Goal: Information Seeking & Learning: Learn about a topic

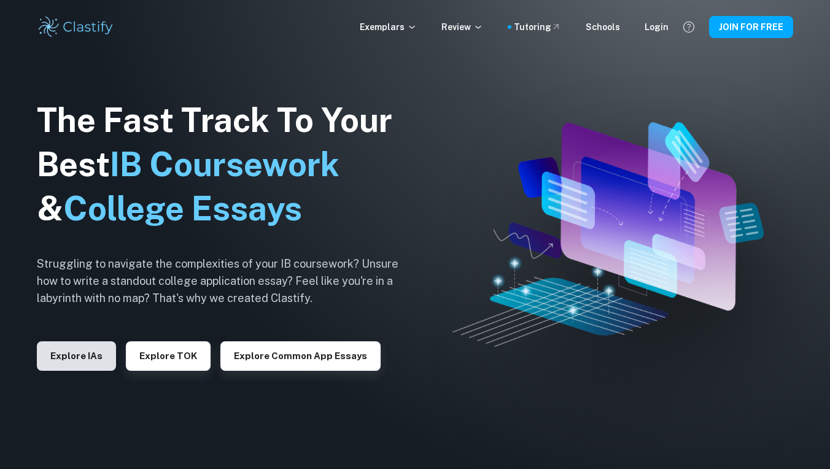
click at [61, 365] on button "Explore IAs" at bounding box center [76, 355] width 79 height 29
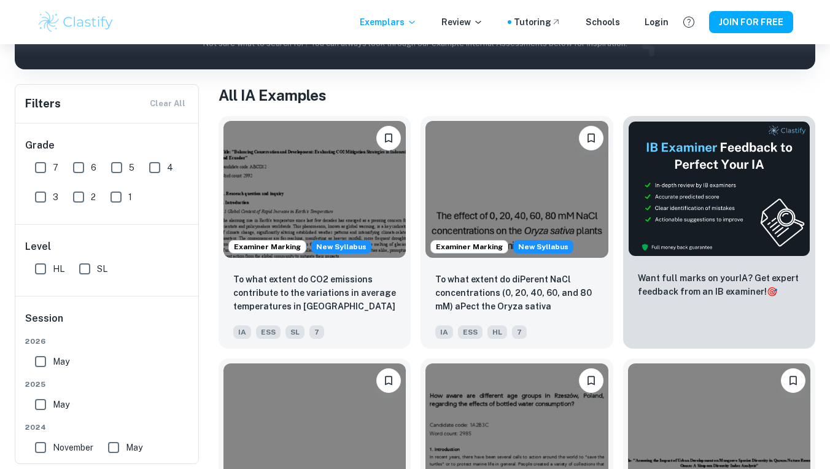
click at [39, 263] on input "HL" at bounding box center [40, 269] width 25 height 25
checkbox input "true"
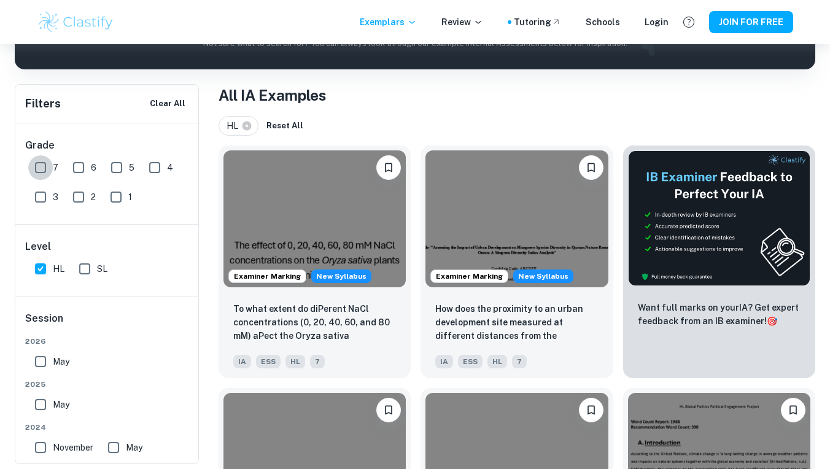
click at [39, 164] on input "7" at bounding box center [40, 167] width 25 height 25
checkbox input "true"
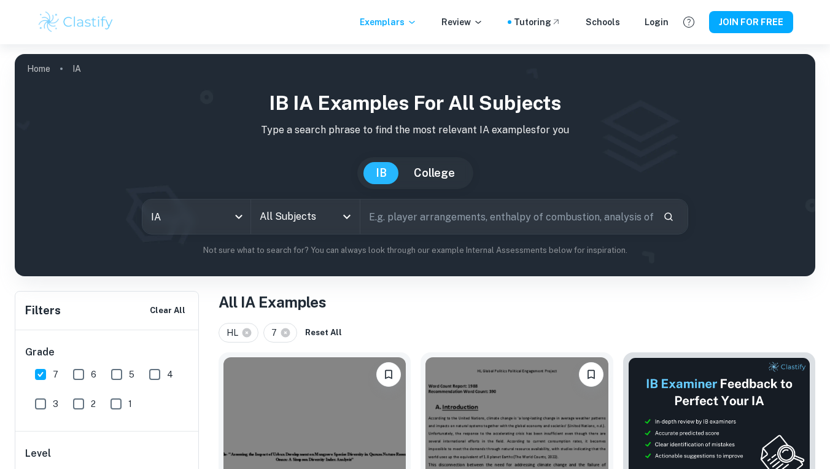
click at [346, 216] on icon "Open" at bounding box center [347, 216] width 15 height 15
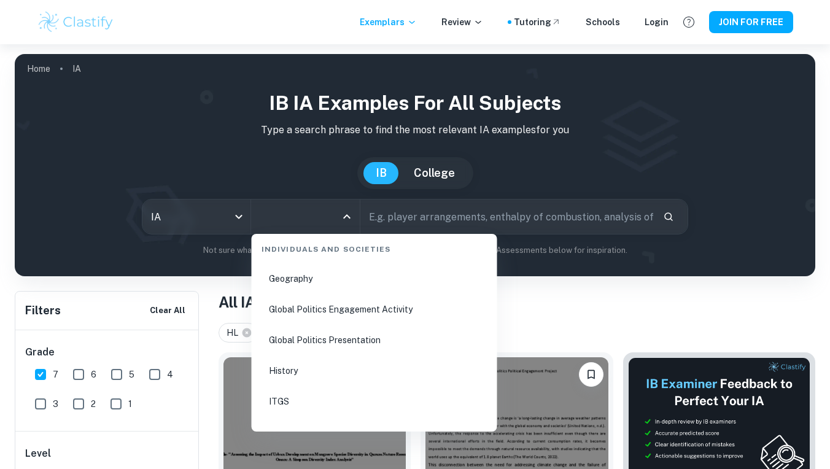
scroll to position [1611, 0]
click at [296, 336] on li "History" at bounding box center [375, 341] width 236 height 28
type input "History"
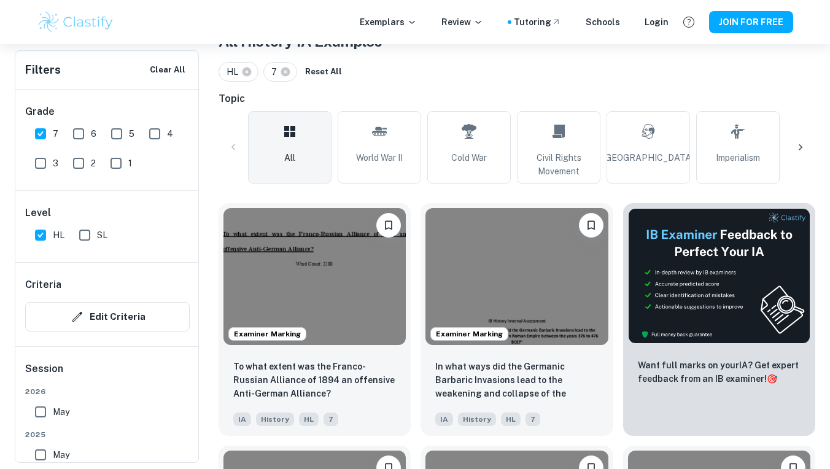
scroll to position [274, 0]
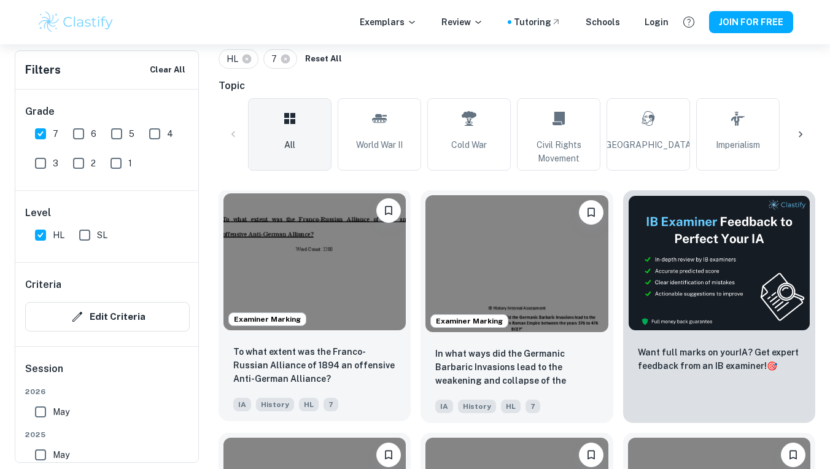
click at [349, 262] on img at bounding box center [315, 261] width 182 height 137
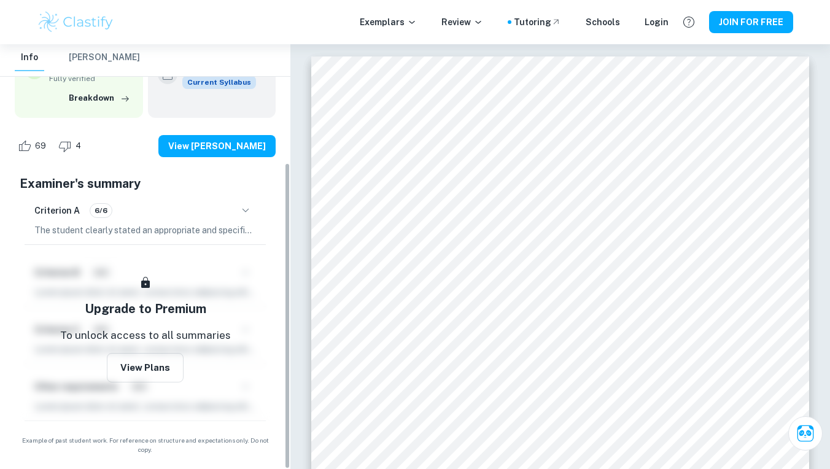
scroll to position [163, 0]
click at [251, 209] on icon "button" at bounding box center [245, 211] width 15 height 15
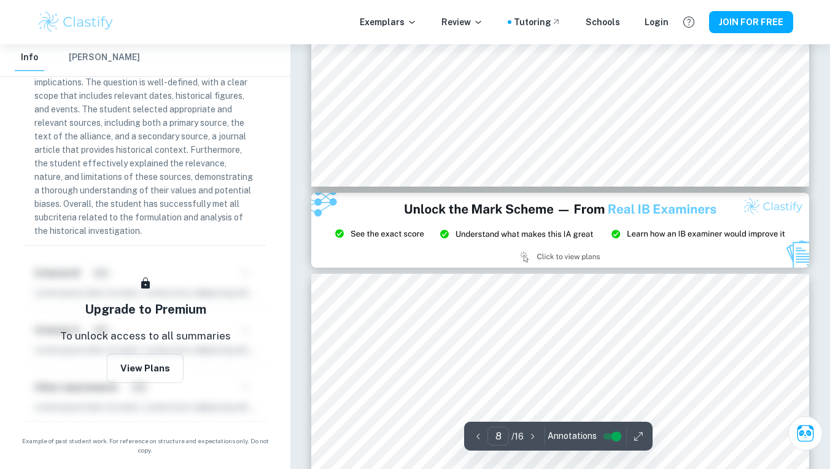
scroll to position [5598, 1]
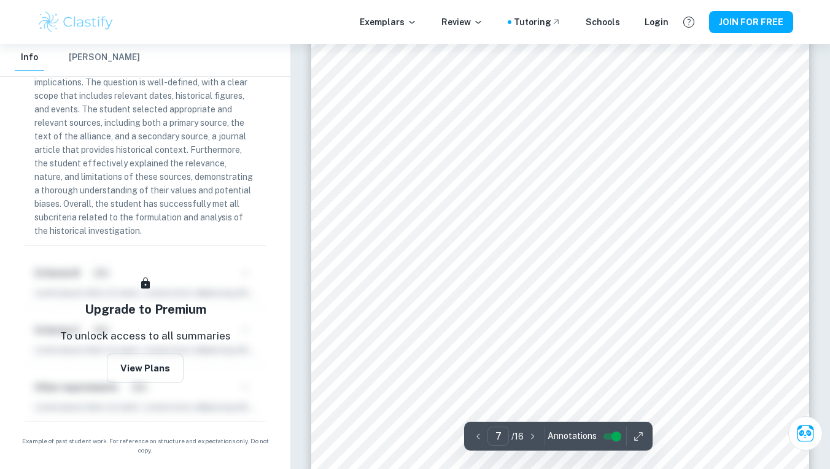
type input "6"
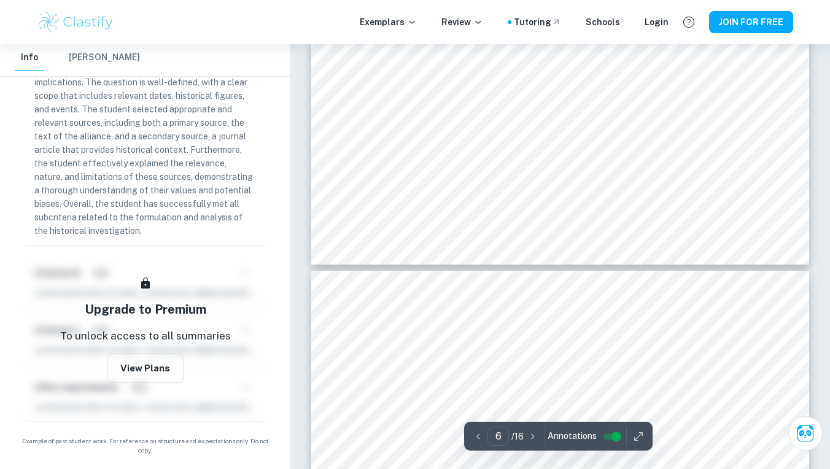
scroll to position [4155, 0]
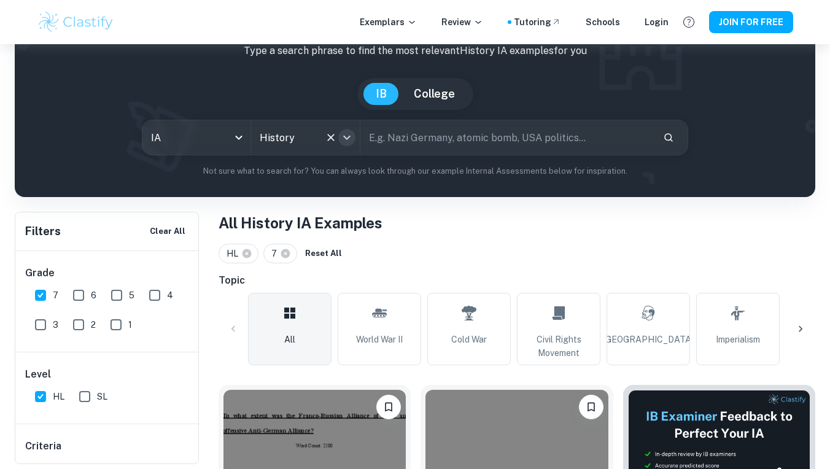
click at [345, 138] on icon "Open" at bounding box center [347, 137] width 15 height 15
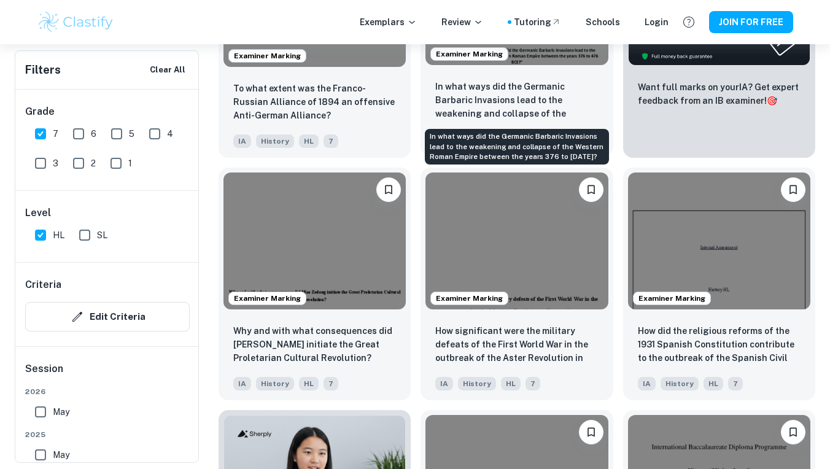
scroll to position [548, 0]
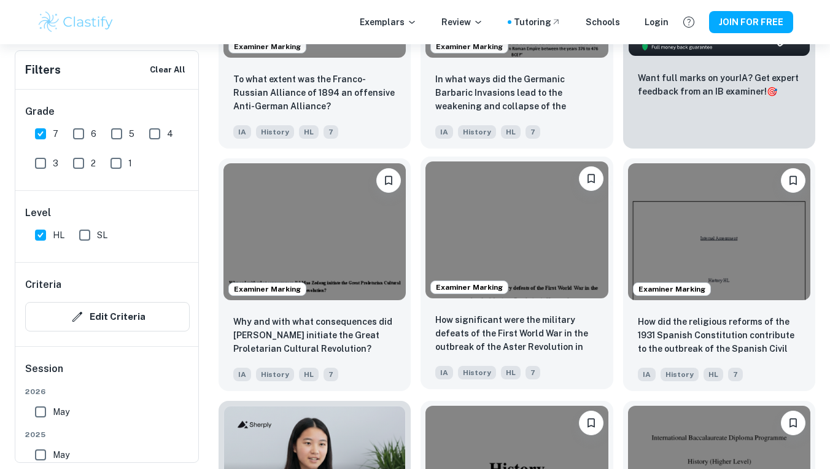
click at [570, 228] on img at bounding box center [517, 230] width 182 height 137
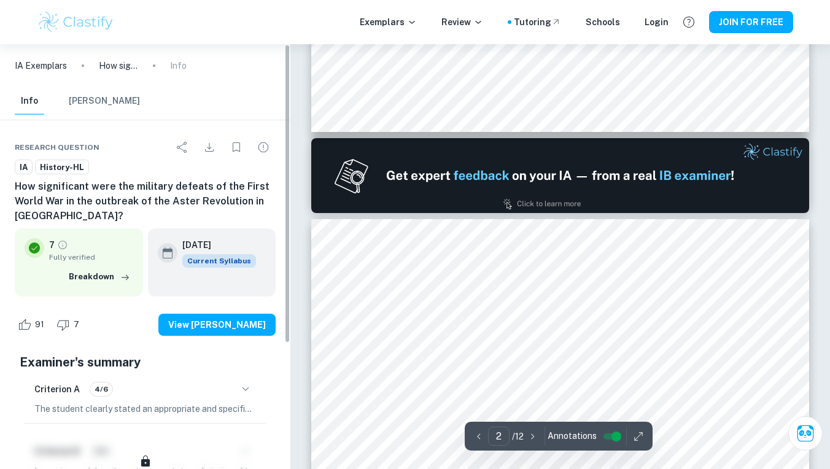
type input "1"
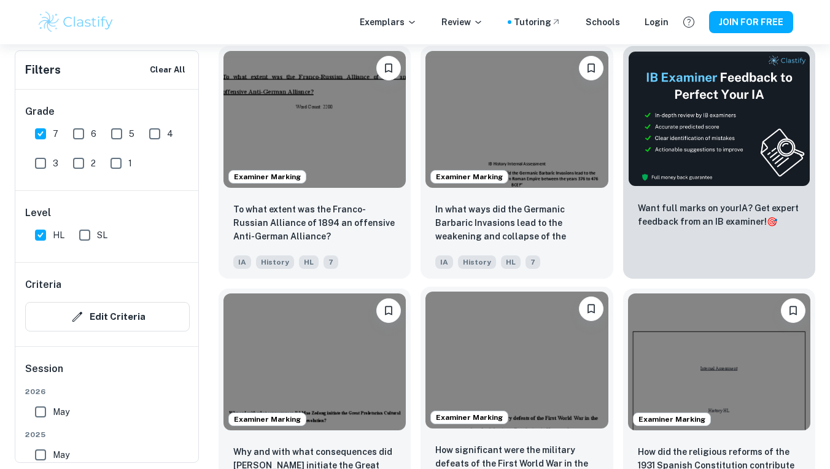
scroll to position [411, 0]
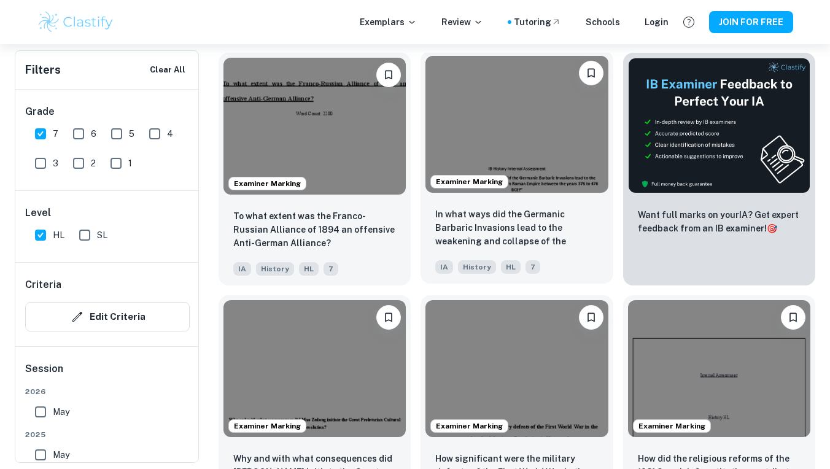
click at [503, 170] on img at bounding box center [517, 124] width 182 height 137
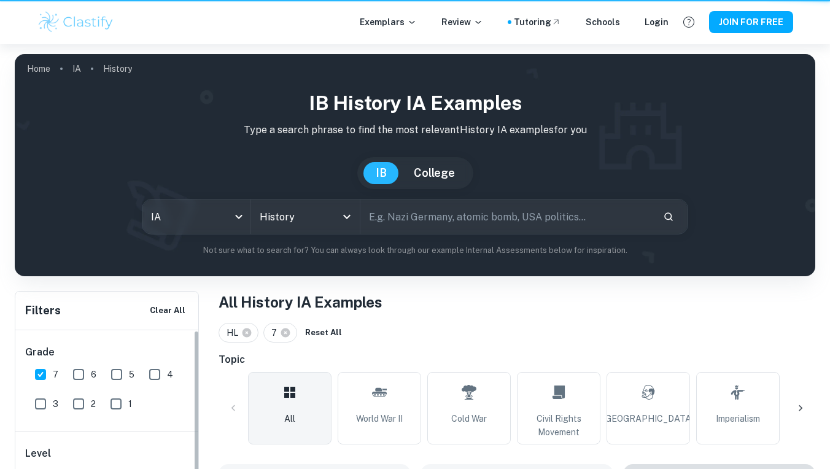
scroll to position [411, 0]
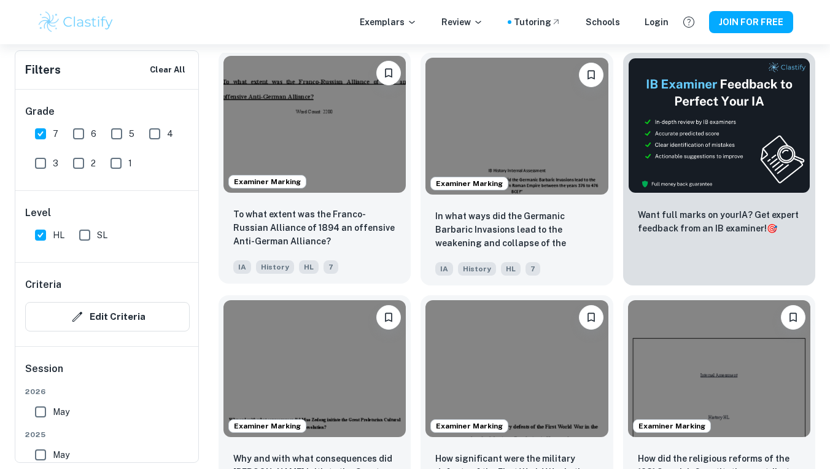
click at [290, 166] on img at bounding box center [315, 124] width 182 height 137
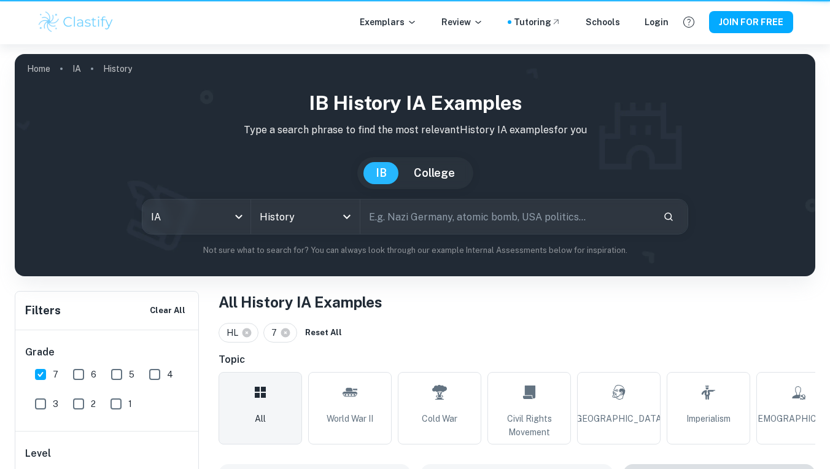
scroll to position [411, 0]
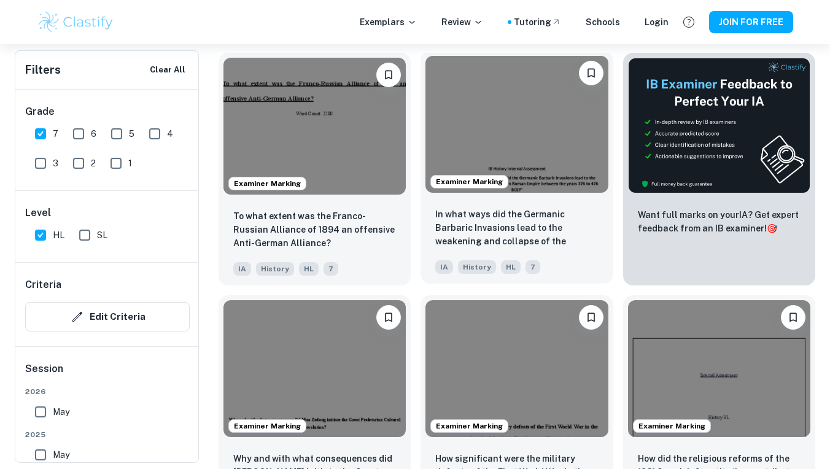
click at [443, 116] on img at bounding box center [517, 124] width 182 height 137
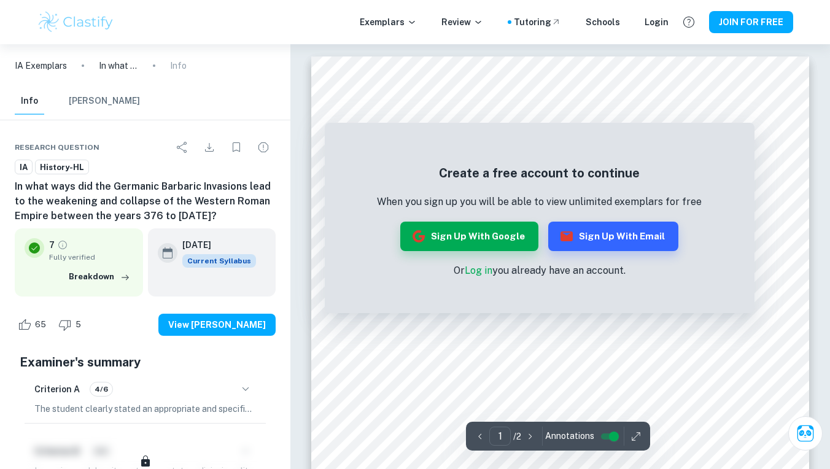
click at [251, 382] on icon "button" at bounding box center [245, 389] width 15 height 15
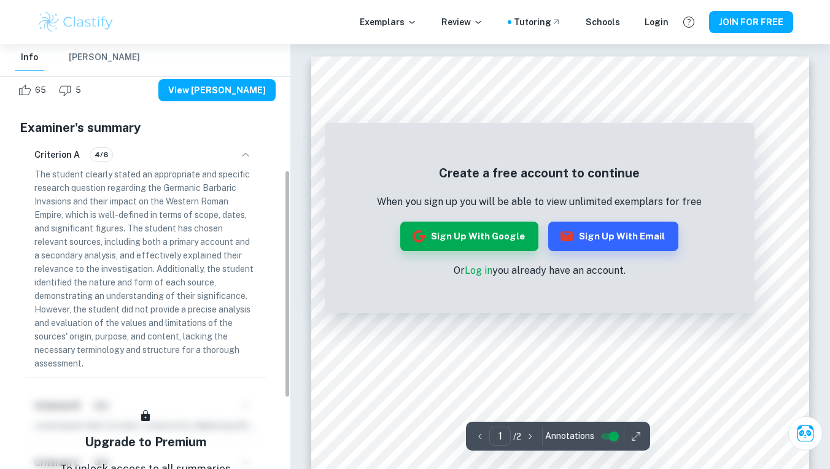
scroll to position [233, 0]
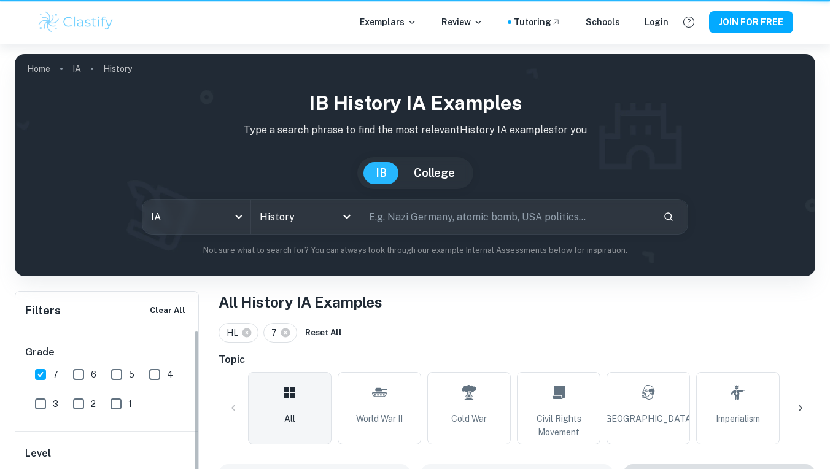
scroll to position [411, 0]
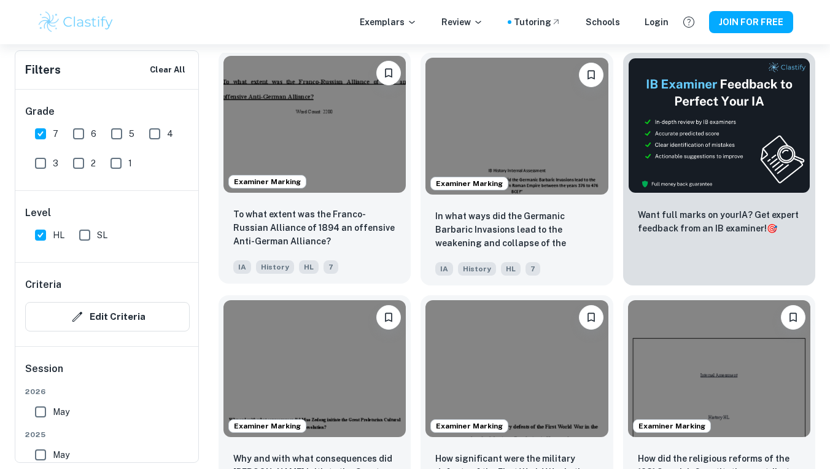
click at [345, 150] on img at bounding box center [315, 124] width 182 height 137
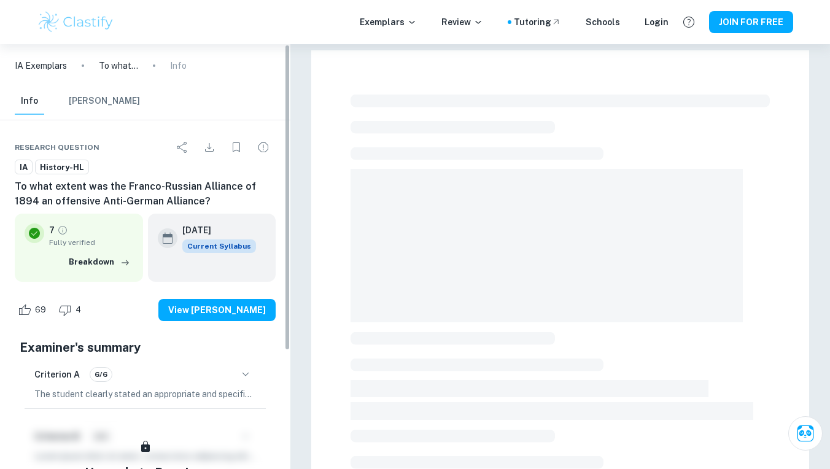
click at [246, 367] on icon "button" at bounding box center [245, 374] width 15 height 15
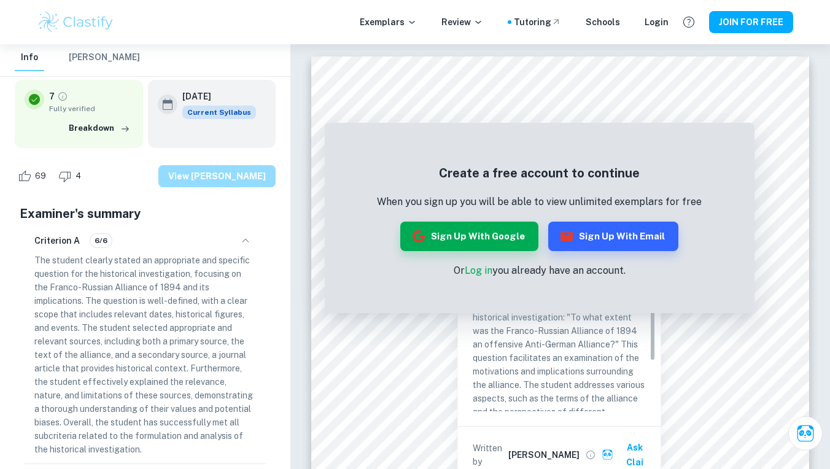
click at [241, 176] on button "View [PERSON_NAME]" at bounding box center [216, 176] width 117 height 22
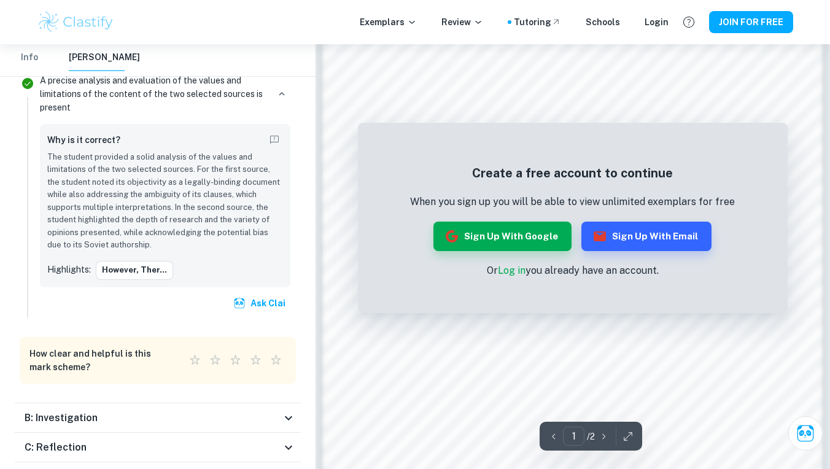
scroll to position [951, 0]
click at [171, 403] on div "B: Investigation" at bounding box center [158, 417] width 286 height 29
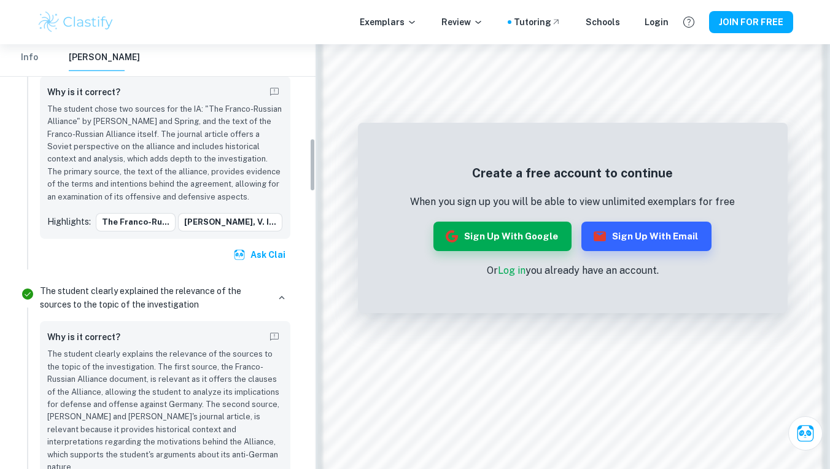
scroll to position [741, 0]
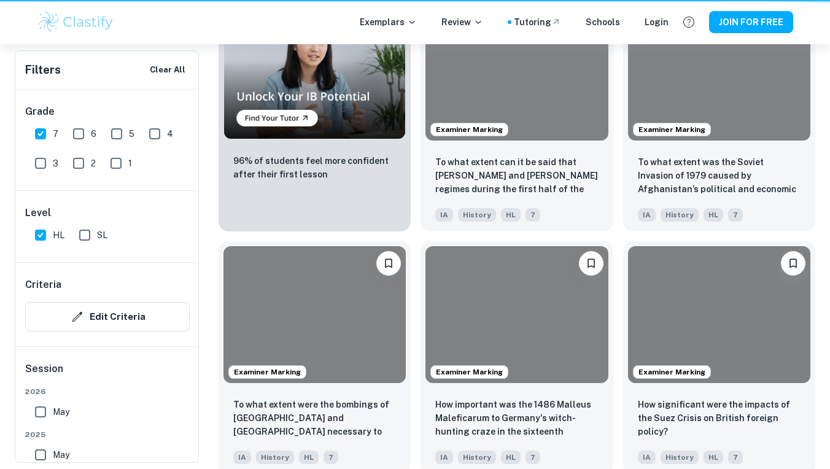
scroll to position [411, 0]
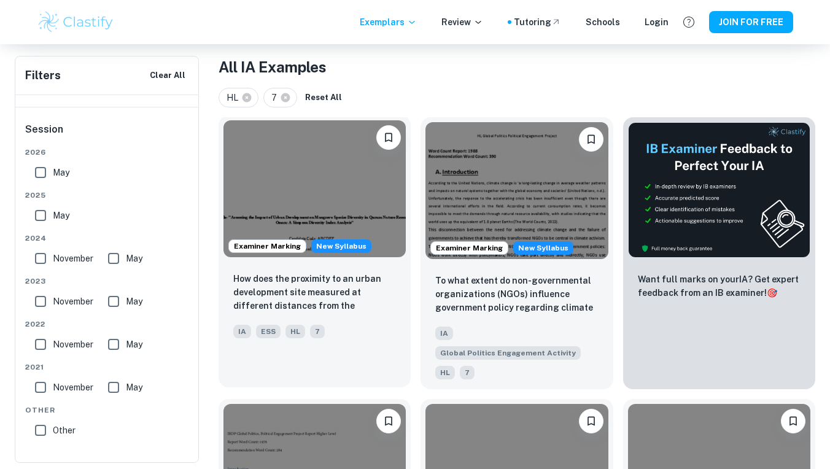
scroll to position [237, 0]
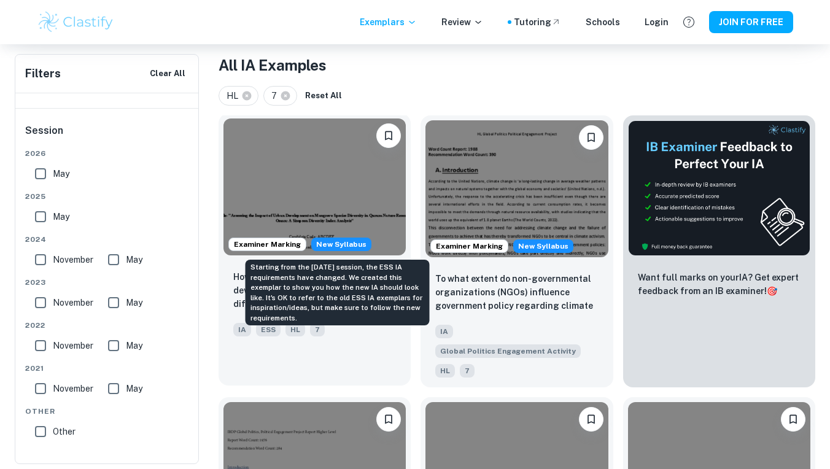
click at [337, 239] on span "New Syllabus" at bounding box center [341, 245] width 60 height 14
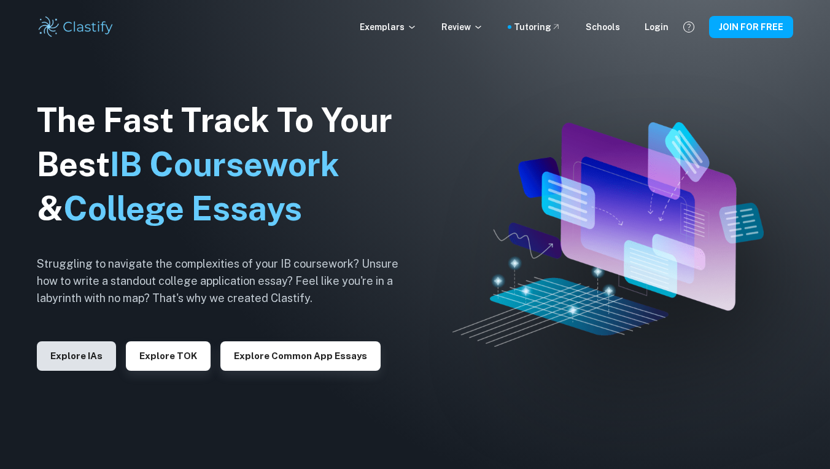
click at [47, 351] on button "Explore IAs" at bounding box center [76, 355] width 79 height 29
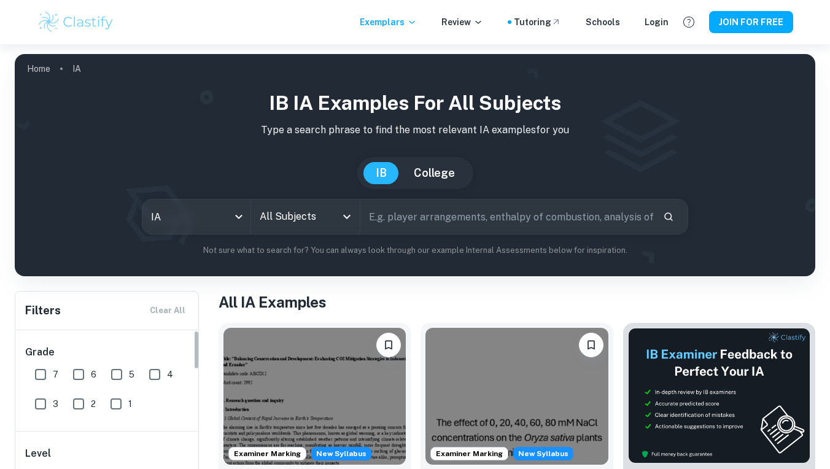
click at [34, 378] on input "7" at bounding box center [40, 374] width 25 height 25
checkbox input "true"
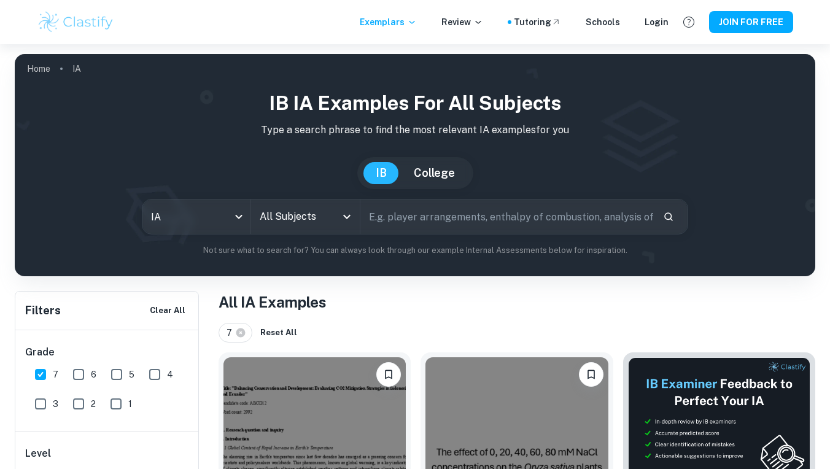
click at [349, 216] on icon "Open" at bounding box center [347, 216] width 15 height 15
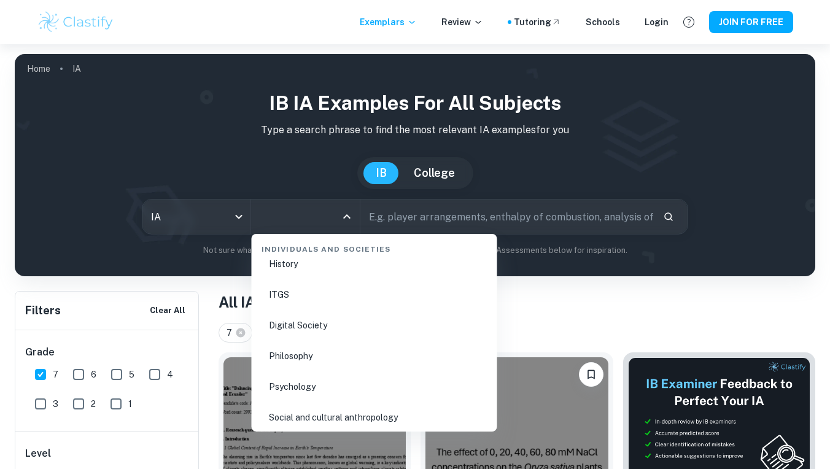
scroll to position [1694, 0]
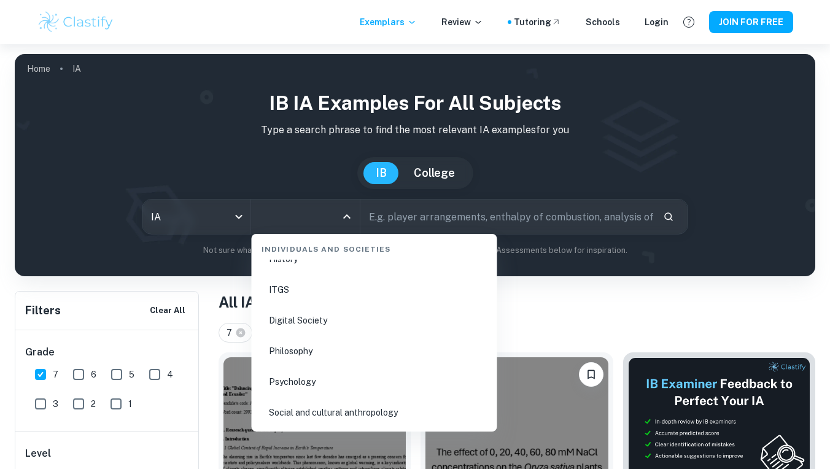
click at [308, 266] on li "History" at bounding box center [375, 259] width 236 height 28
type input "History"
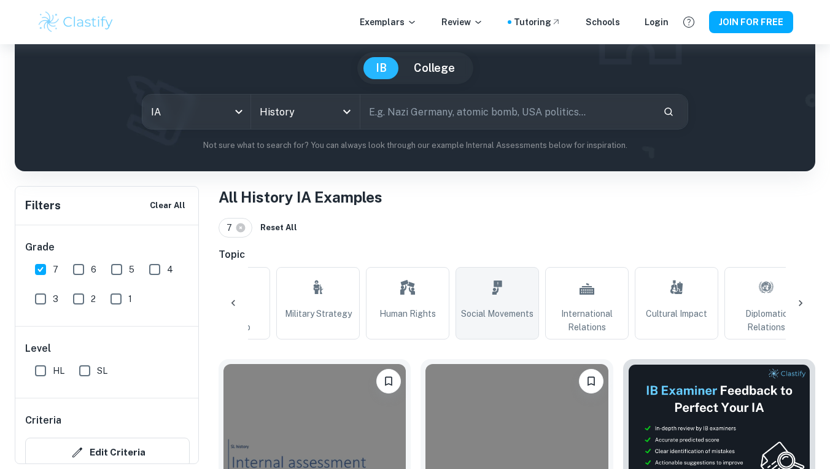
scroll to position [0, 951]
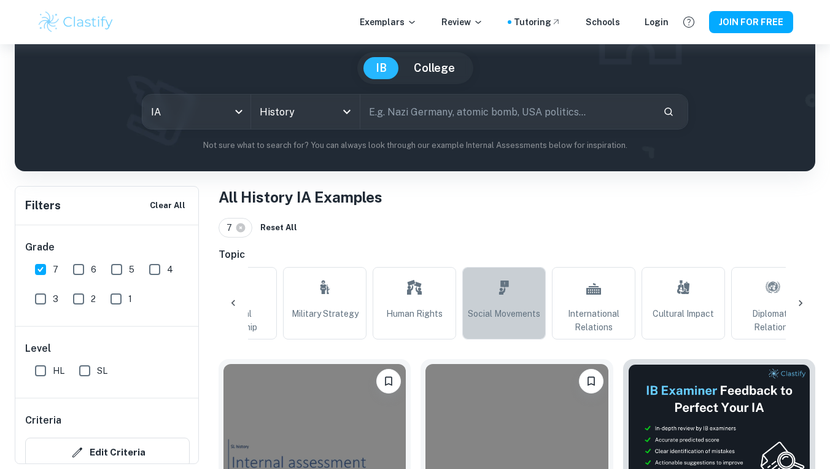
click at [520, 286] on link "Social Movements" at bounding box center [504, 303] width 84 height 72
type input "Social Movements"
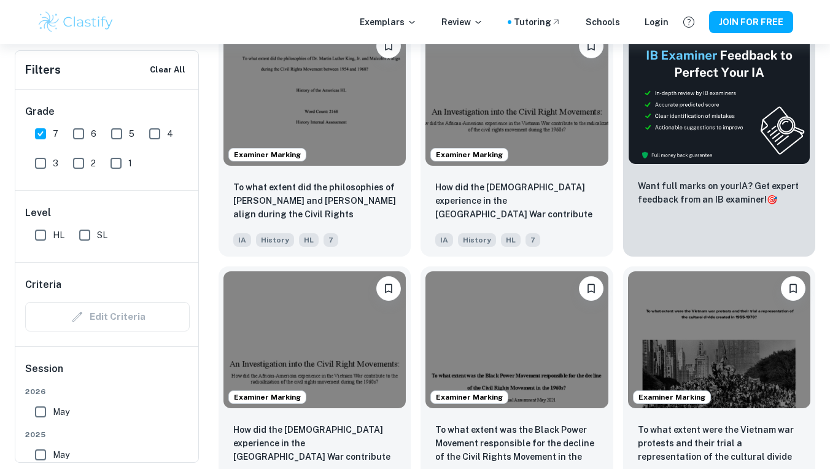
scroll to position [447, 0]
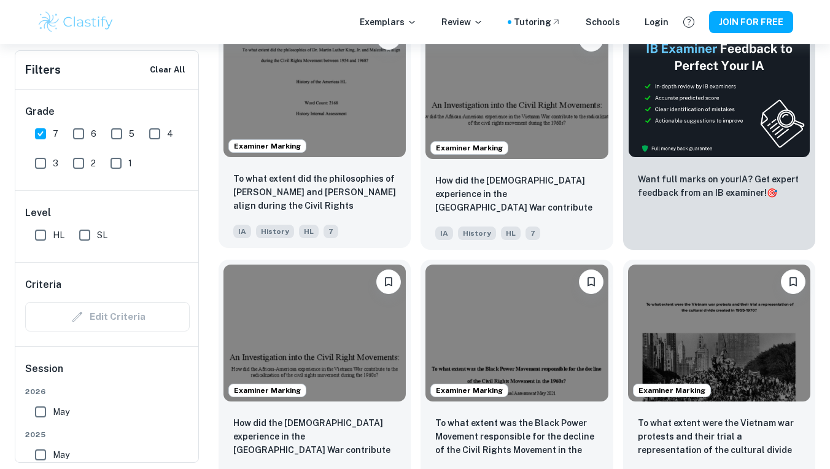
click at [337, 114] on img at bounding box center [315, 88] width 182 height 137
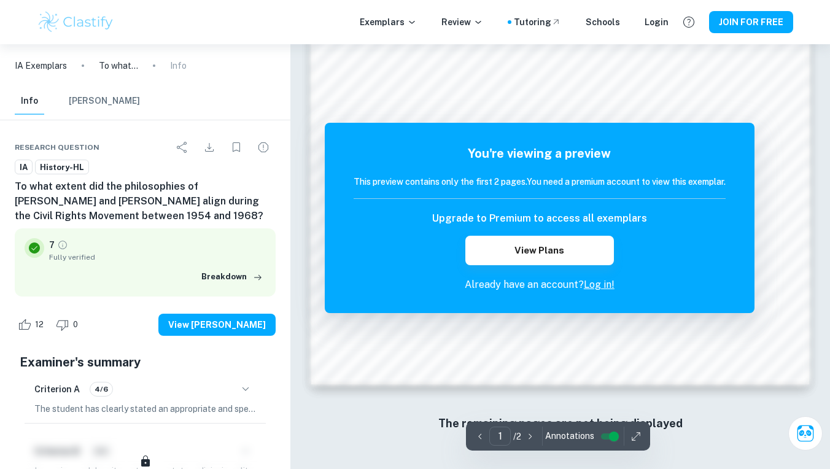
scroll to position [967, 0]
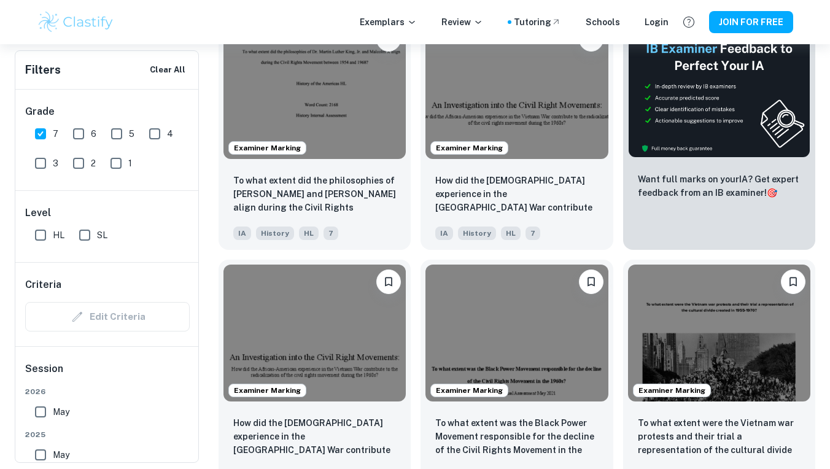
scroll to position [0, 652]
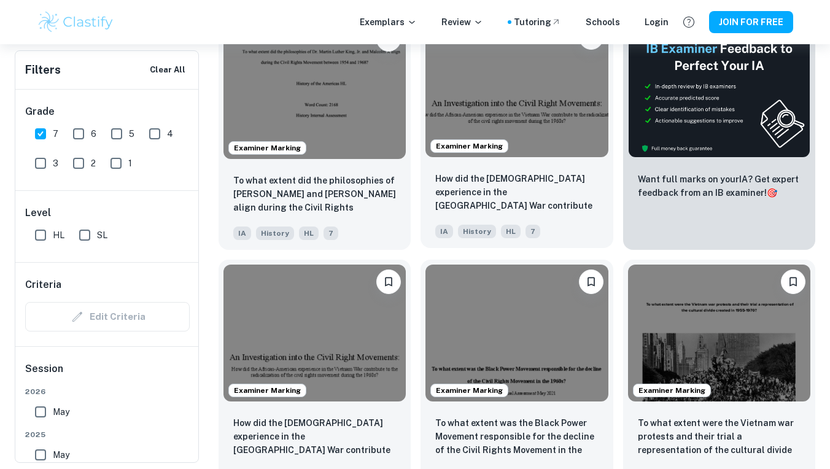
click at [526, 134] on img at bounding box center [517, 88] width 182 height 137
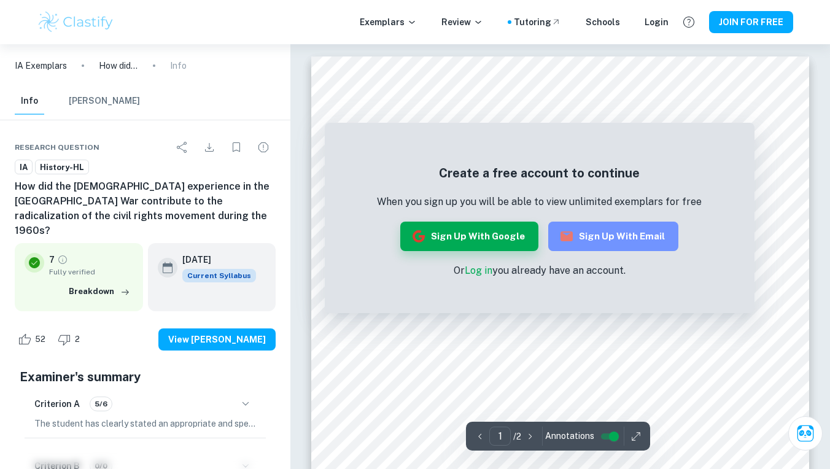
click at [618, 243] on button "Sign up with Email" at bounding box center [613, 236] width 130 height 29
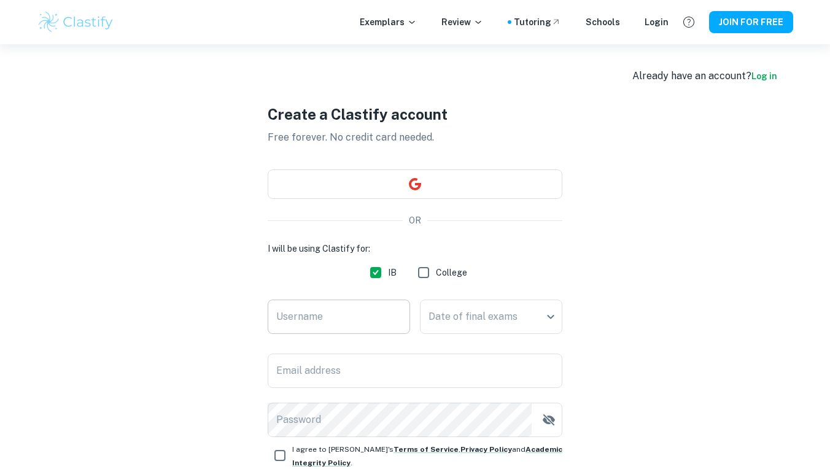
click at [360, 310] on input "Username" at bounding box center [339, 317] width 142 height 34
type input "blanca"
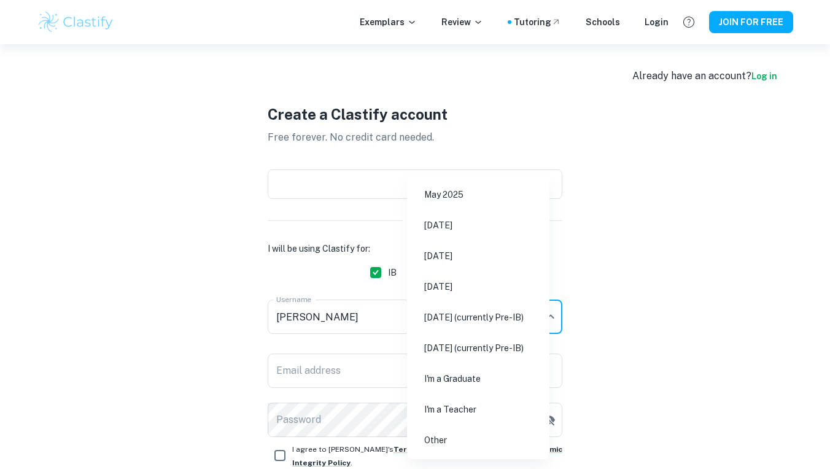
click at [491, 310] on body "We value your privacy We use cookies to enhance your browsing experience, serve…" at bounding box center [415, 278] width 830 height 469
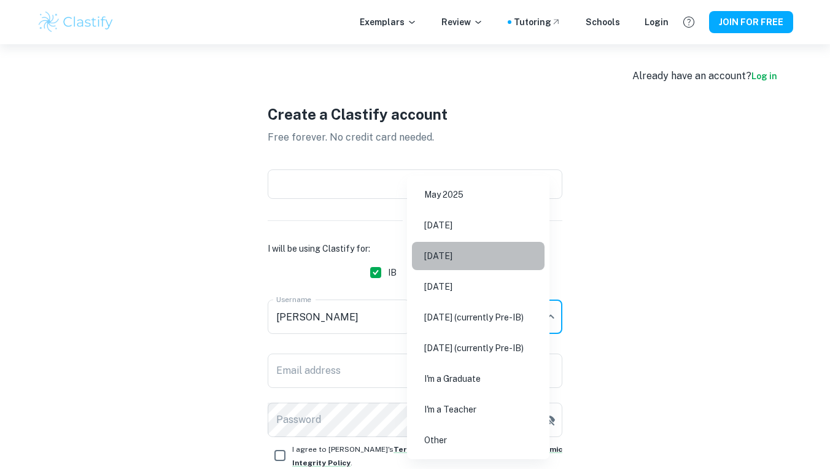
click at [455, 261] on li "[DATE]" at bounding box center [478, 256] width 133 height 28
type input "M26"
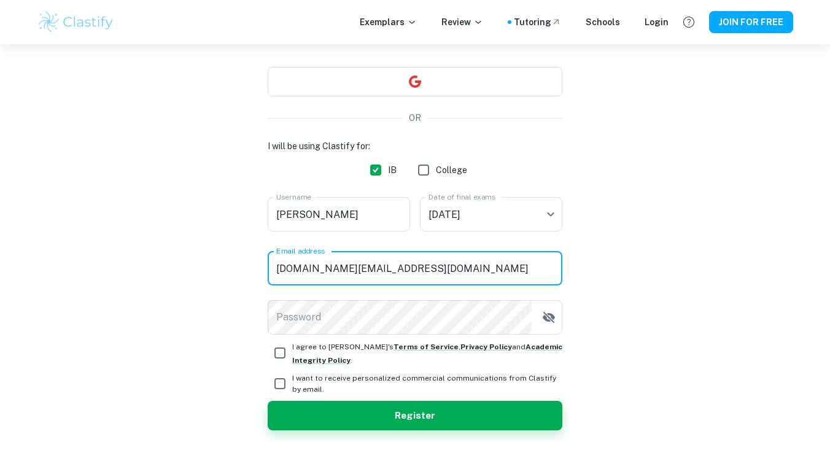
scroll to position [108, 0]
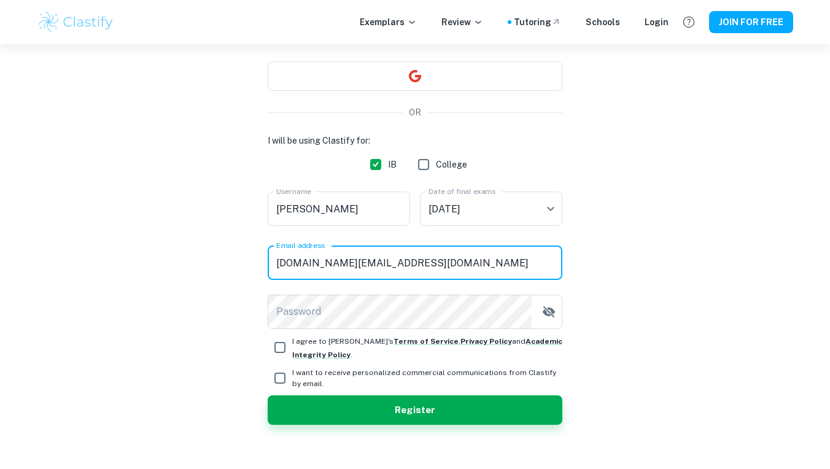
type input "bpcarreno.ps@gmail.com"
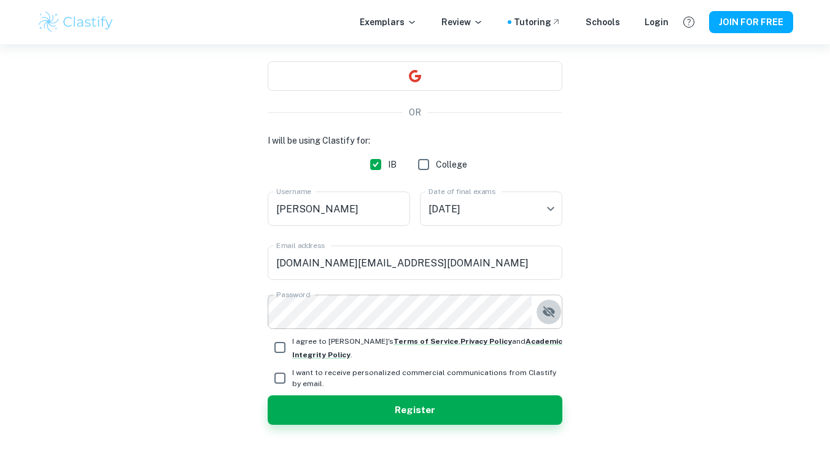
click at [548, 311] on icon "button" at bounding box center [549, 311] width 12 height 11
click at [542, 322] on button "button" at bounding box center [549, 312] width 25 height 25
click at [275, 348] on input "I agree to Clastify's Terms of Service , Privacy Policy and Academic Integrity …" at bounding box center [280, 347] width 25 height 25
checkbox input "true"
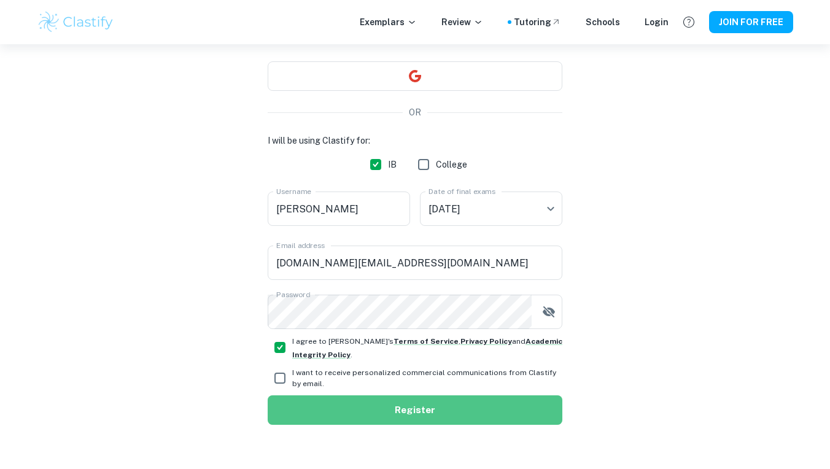
click at [350, 415] on button "Register" at bounding box center [415, 409] width 295 height 29
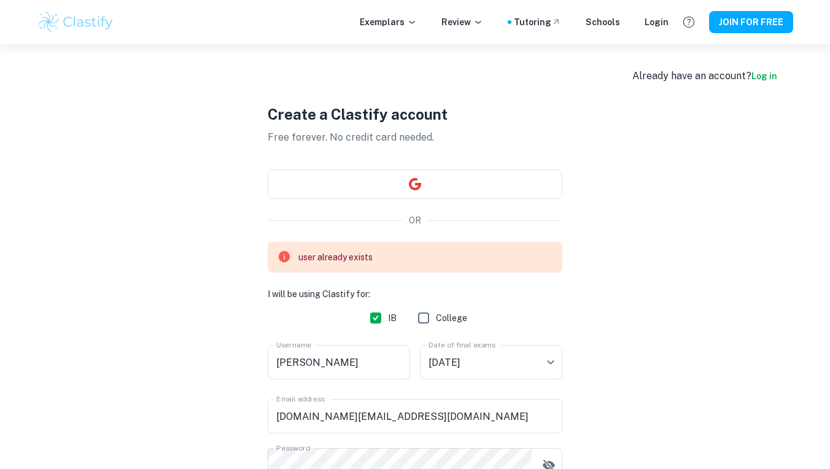
scroll to position [0, 0]
click at [769, 74] on link "Log in" at bounding box center [765, 76] width 26 height 10
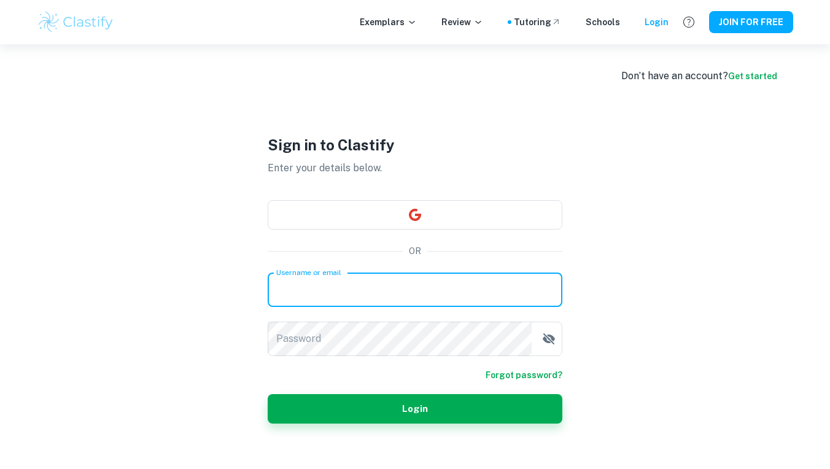
type input "bpcarreno.ps@gmail.com"
click at [415, 409] on button "Login" at bounding box center [415, 408] width 295 height 29
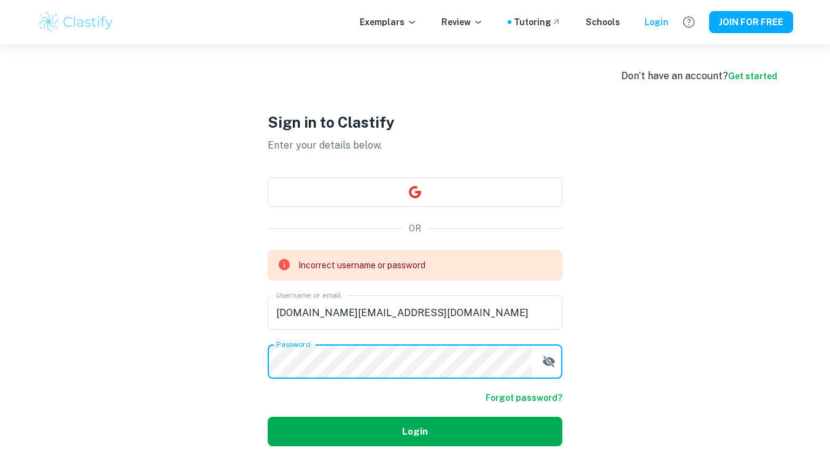
click at [378, 430] on div "Sign in to Clastify Enter your details below. OR Incorrect username or password…" at bounding box center [415, 278] width 295 height 469
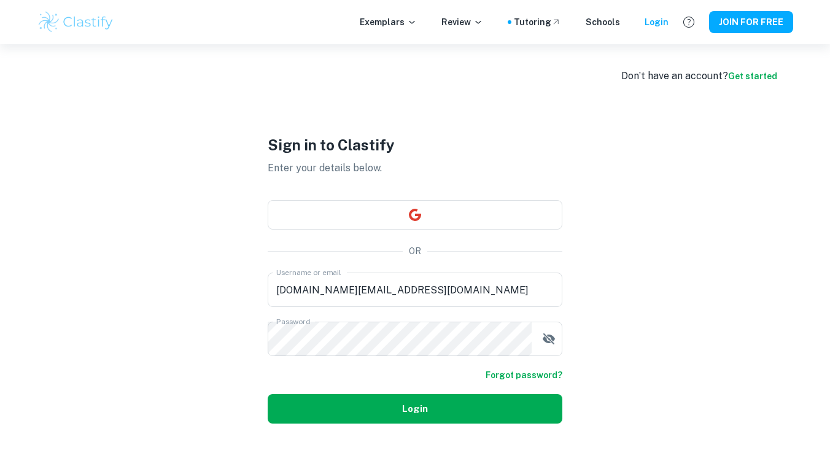
click at [382, 400] on button "Login" at bounding box center [415, 408] width 295 height 29
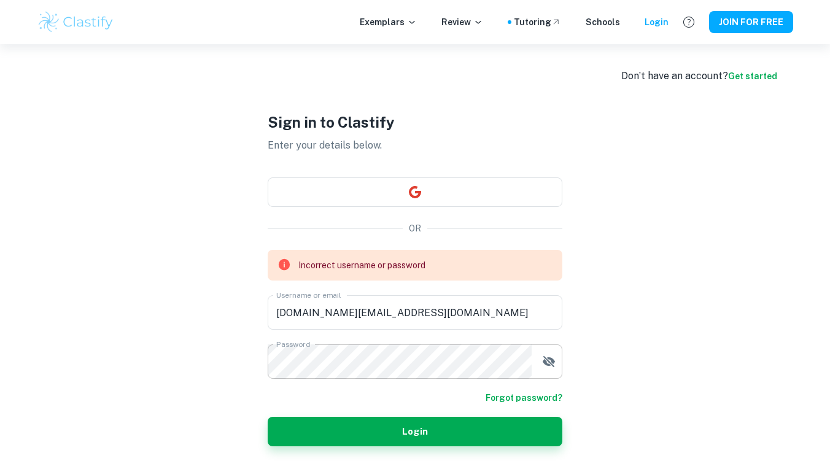
click at [550, 358] on icon "button" at bounding box center [549, 361] width 12 height 11
click at [367, 379] on form "Incorrect username or password Username or email bpcarreno.ps@gmail.com Usernam…" at bounding box center [415, 348] width 295 height 197
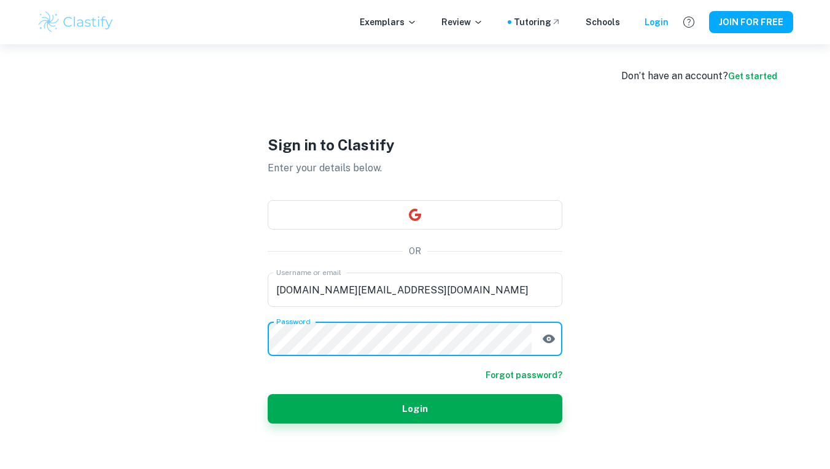
click at [415, 409] on button "Login" at bounding box center [415, 408] width 295 height 29
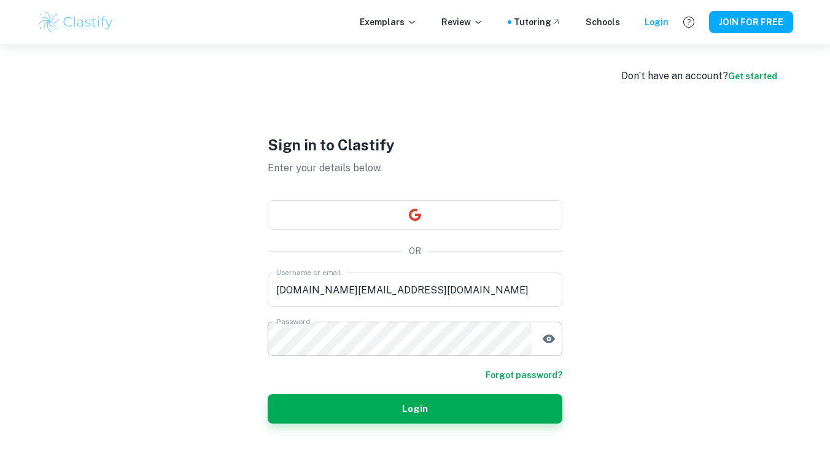
click at [754, 71] on div "Don’t have an account? Get started" at bounding box center [699, 76] width 156 height 15
click at [752, 77] on link "Get started" at bounding box center [752, 76] width 49 height 10
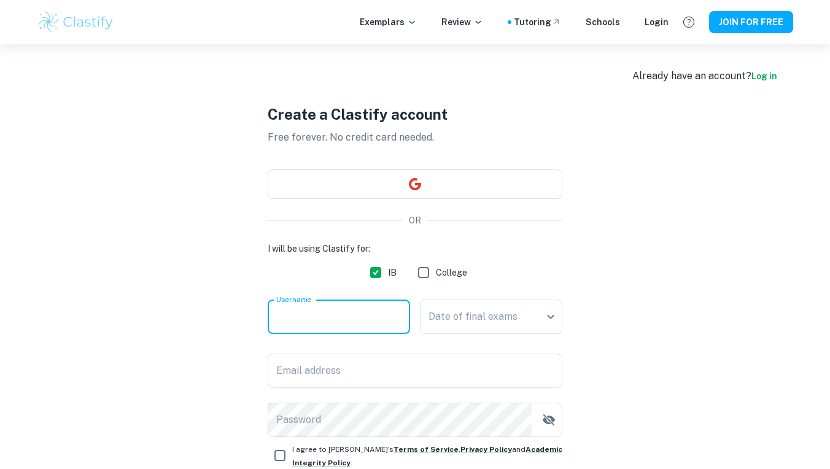
click at [353, 313] on input "Username" at bounding box center [339, 317] width 142 height 34
type input "blanca"
click at [480, 324] on body "We value your privacy We use cookies to enhance your browsing experience, serve…" at bounding box center [415, 278] width 830 height 469
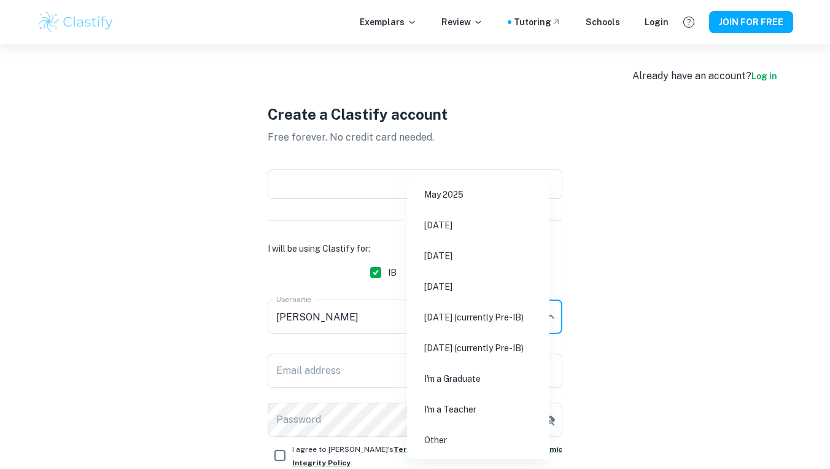
click at [465, 254] on li "[DATE]" at bounding box center [478, 256] width 133 height 28
type input "M26"
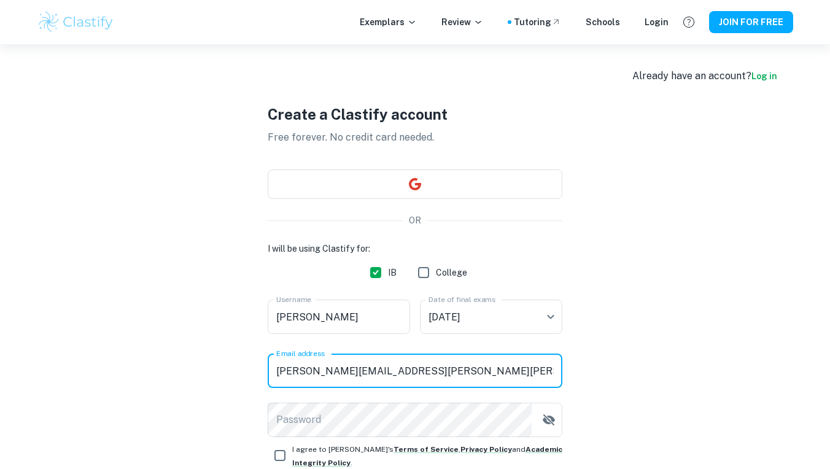
type input "blanca.pizarro.carreno@bdfschool.cl"
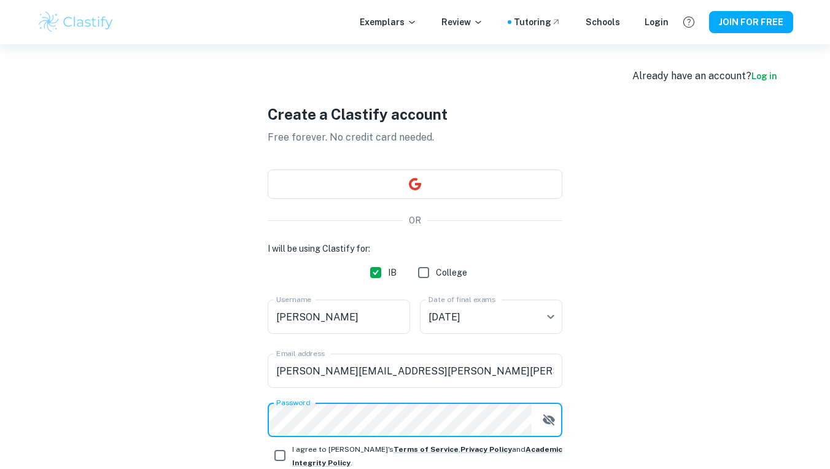
click at [547, 421] on icon "button" at bounding box center [549, 420] width 12 height 11
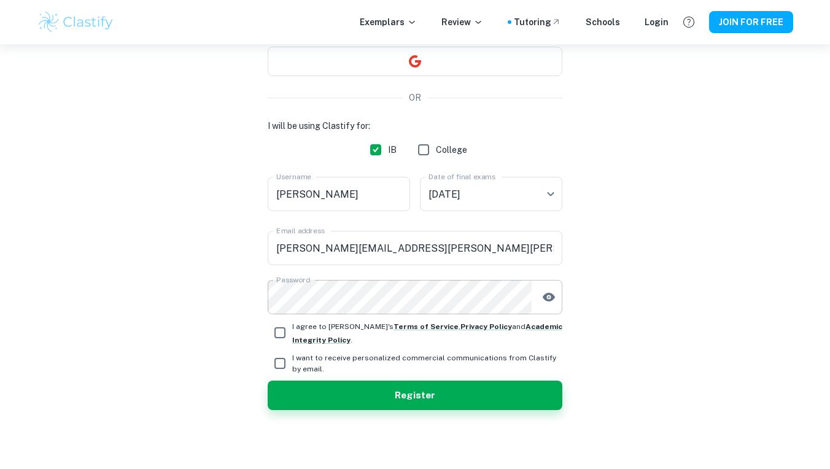
scroll to position [123, 0]
click at [282, 330] on input "I agree to Clastify's Terms of Service , Privacy Policy and Academic Integrity …" at bounding box center [280, 333] width 25 height 25
checkbox input "true"
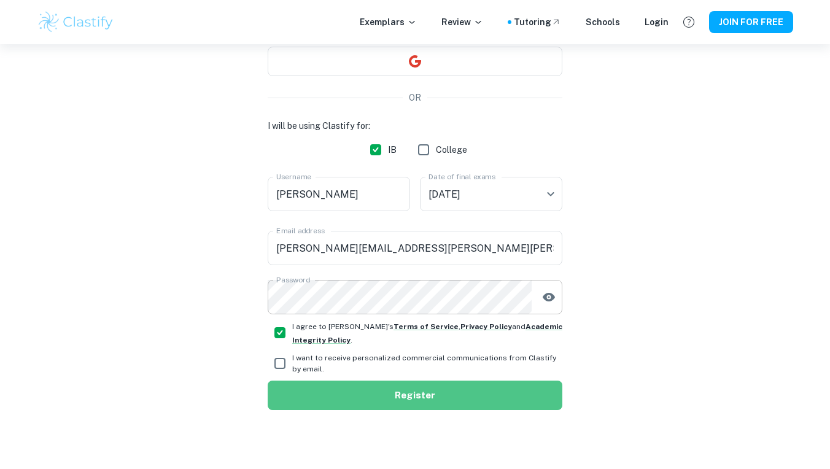
click at [324, 390] on button "Register" at bounding box center [415, 395] width 295 height 29
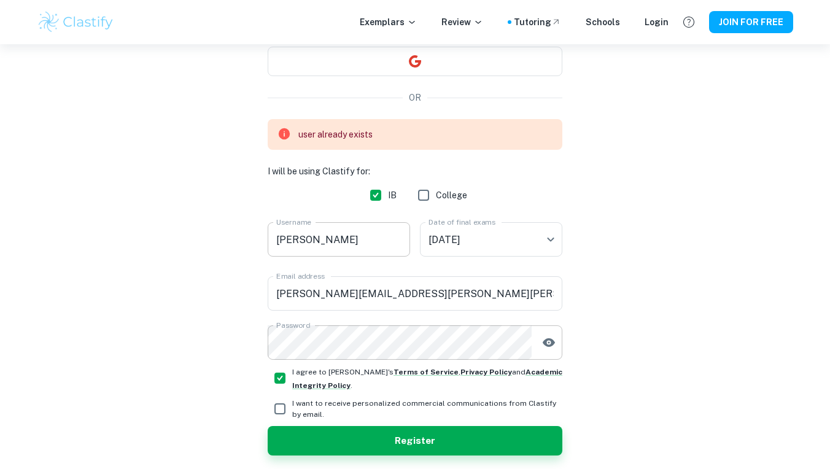
click at [352, 247] on input "blanca" at bounding box center [339, 239] width 142 height 34
click at [335, 246] on input "blanca" at bounding box center [339, 239] width 142 height 34
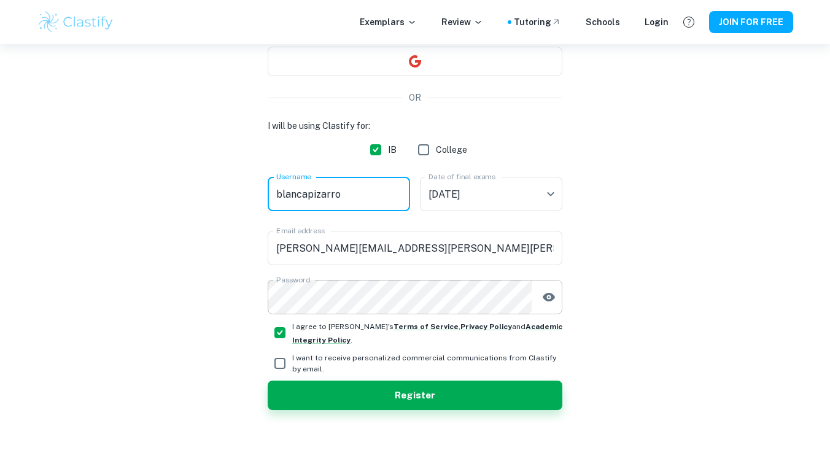
type input "blancapizarro"
click at [415, 395] on button "Register" at bounding box center [415, 395] width 295 height 29
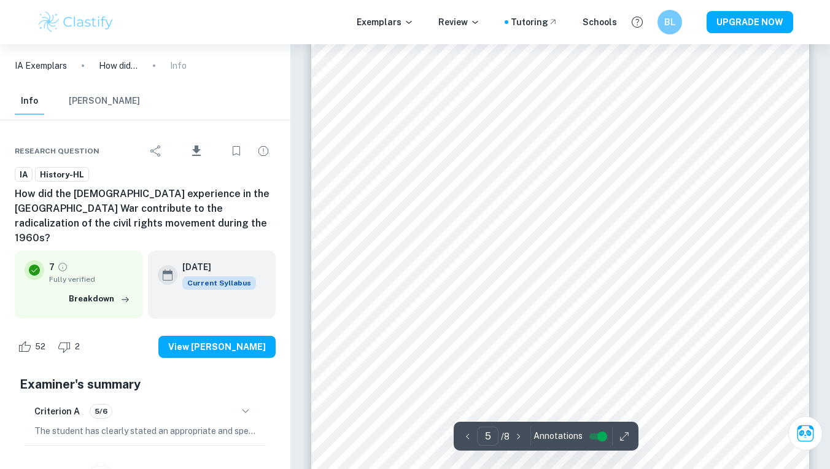
scroll to position [2678, 1]
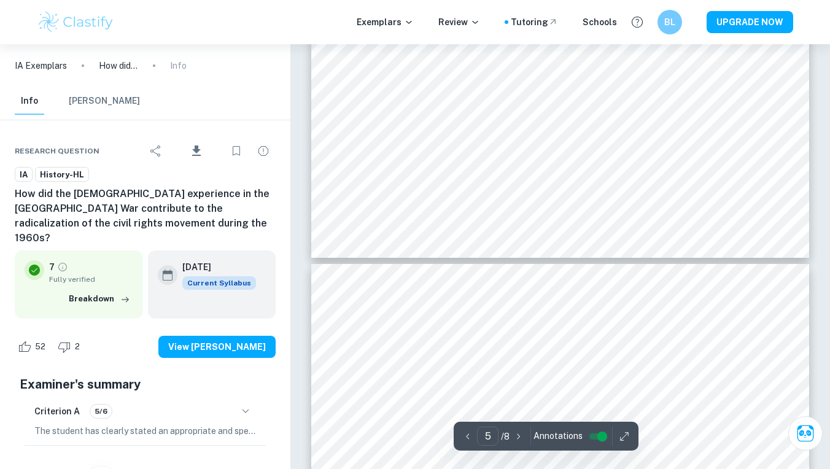
type input "4"
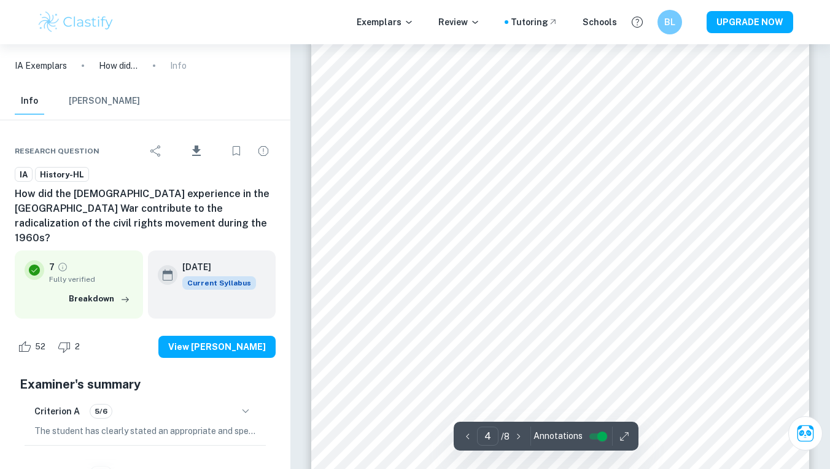
scroll to position [2197, 0]
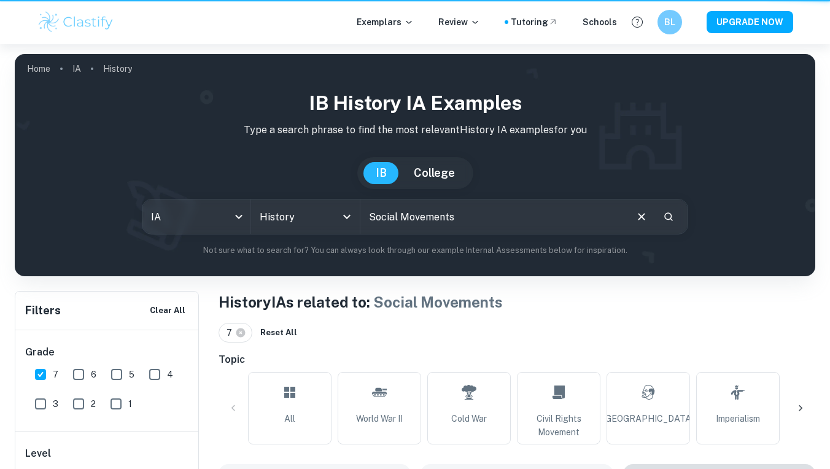
scroll to position [447, 0]
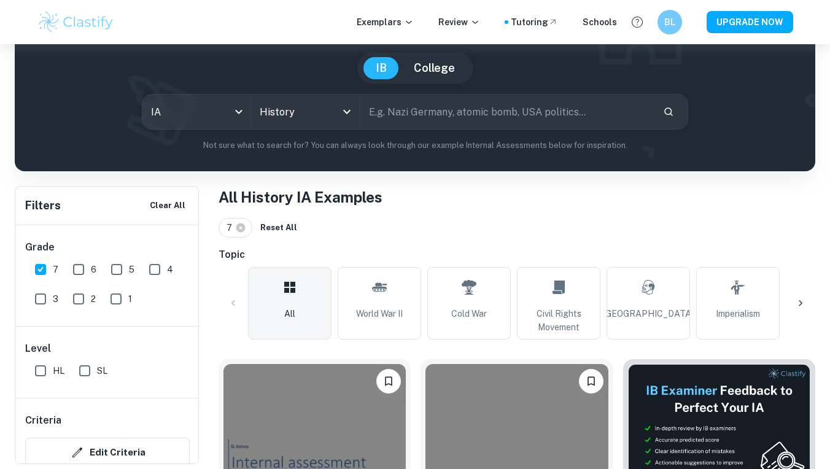
click at [392, 129] on div "IA ia All Subjects History All Subjects ​" at bounding box center [415, 112] width 547 height 36
click at [392, 99] on input "text" at bounding box center [506, 112] width 293 height 34
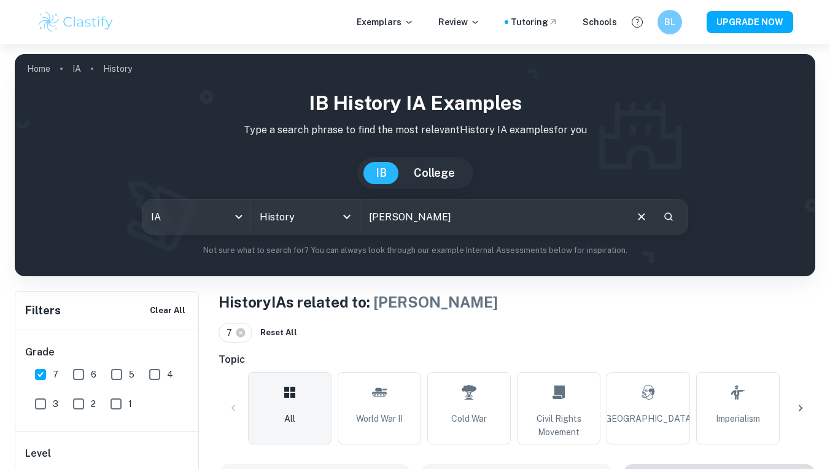
click at [674, 220] on icon "Search" at bounding box center [668, 216] width 11 height 11
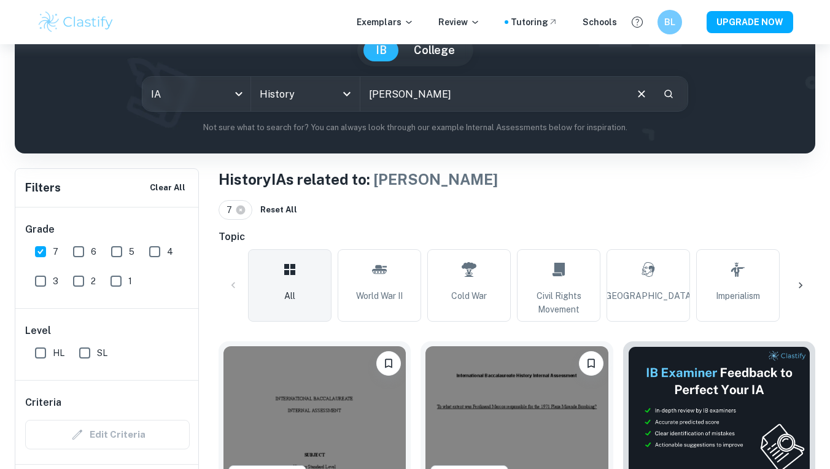
scroll to position [99, 0]
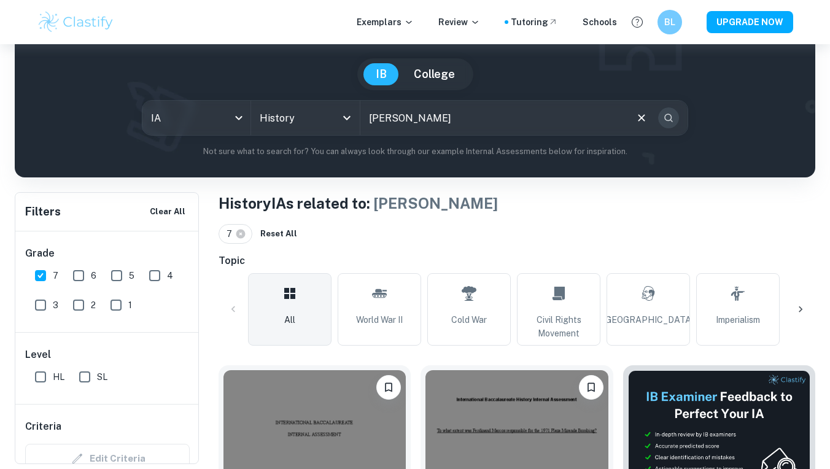
click at [662, 125] on button "Search" at bounding box center [668, 117] width 21 height 21
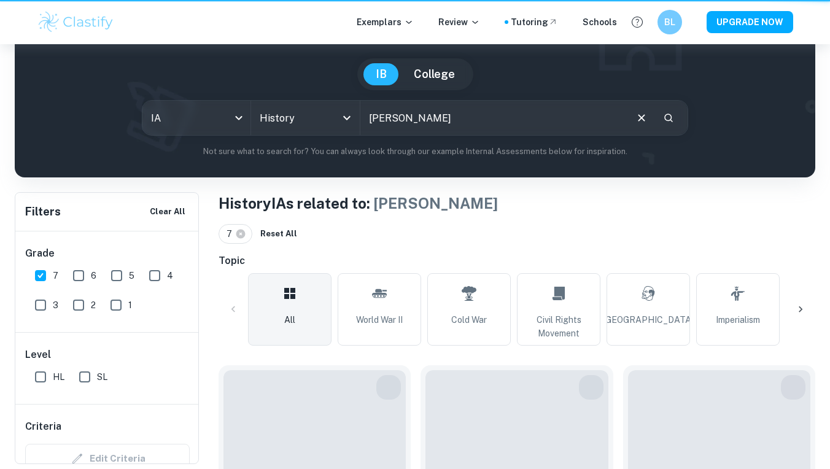
scroll to position [0, 0]
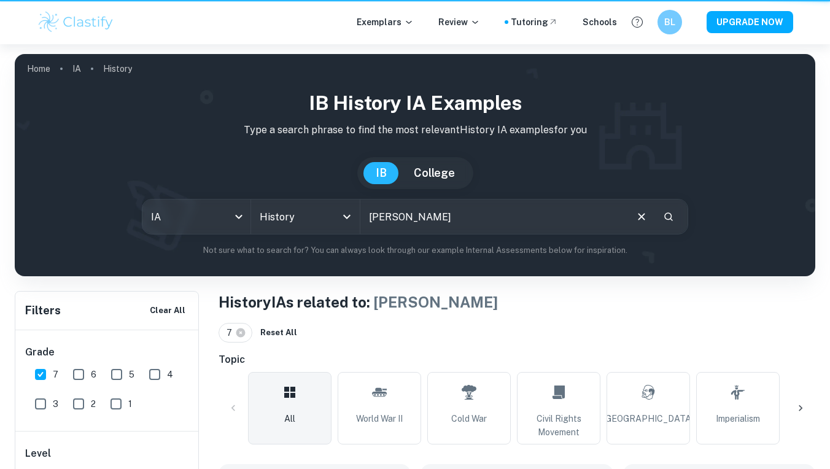
click at [663, 124] on p "Type a search phrase to find the most relevant History IA examples for you" at bounding box center [415, 130] width 781 height 15
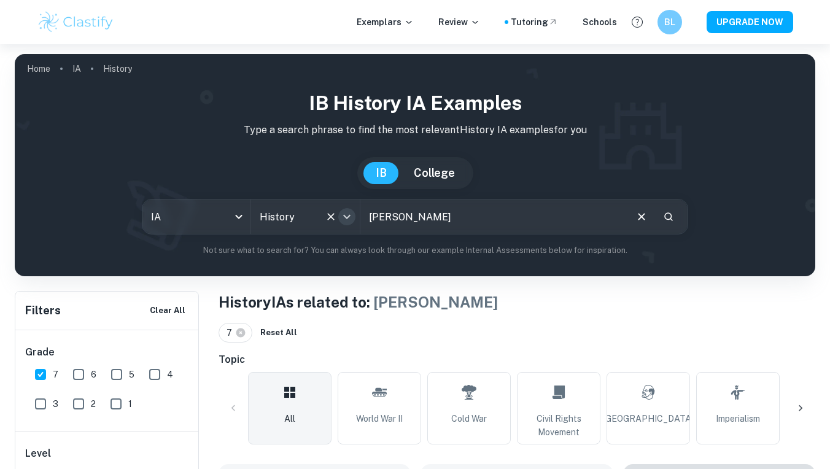
click at [348, 217] on icon "Open" at bounding box center [346, 217] width 7 height 4
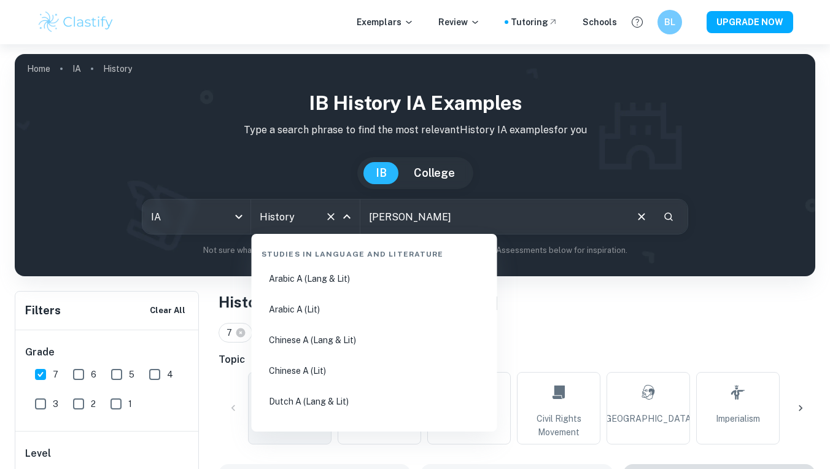
scroll to position [1540, 0]
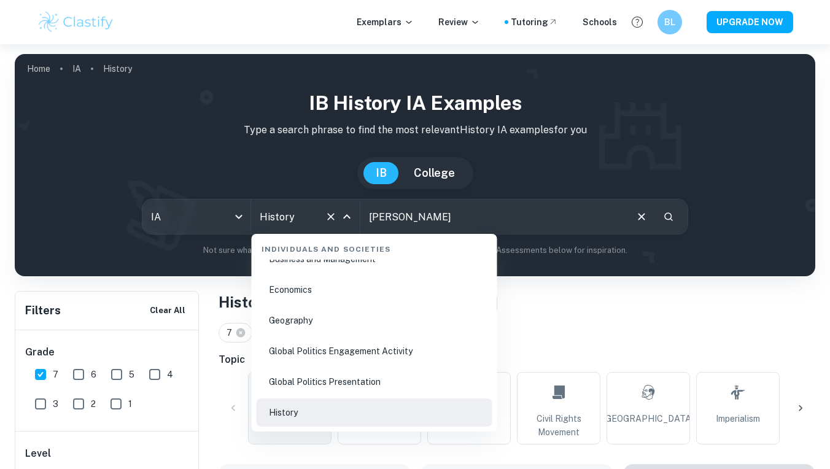
click at [441, 208] on input "isabel allende" at bounding box center [492, 217] width 265 height 34
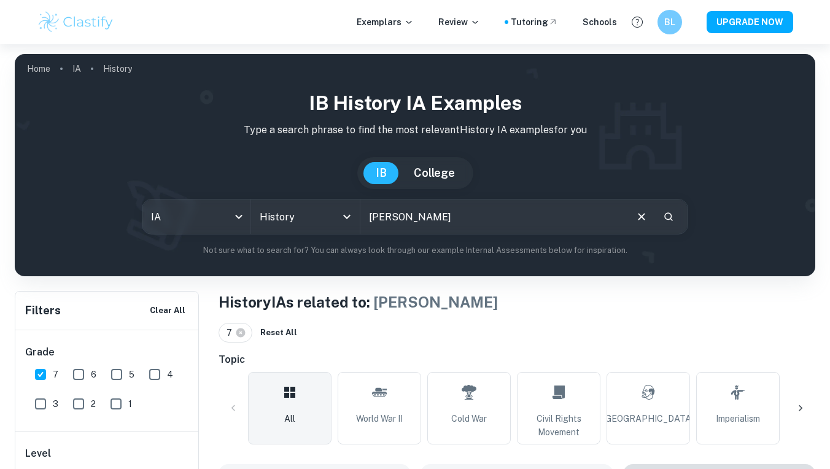
click at [444, 214] on input "isabel allende" at bounding box center [492, 217] width 265 height 34
drag, startPoint x: 444, startPoint y: 214, endPoint x: 391, endPoint y: 212, distance: 52.8
click at [392, 212] on input "isabel allende" at bounding box center [492, 217] width 265 height 34
drag, startPoint x: 392, startPoint y: 213, endPoint x: 372, endPoint y: 212, distance: 20.3
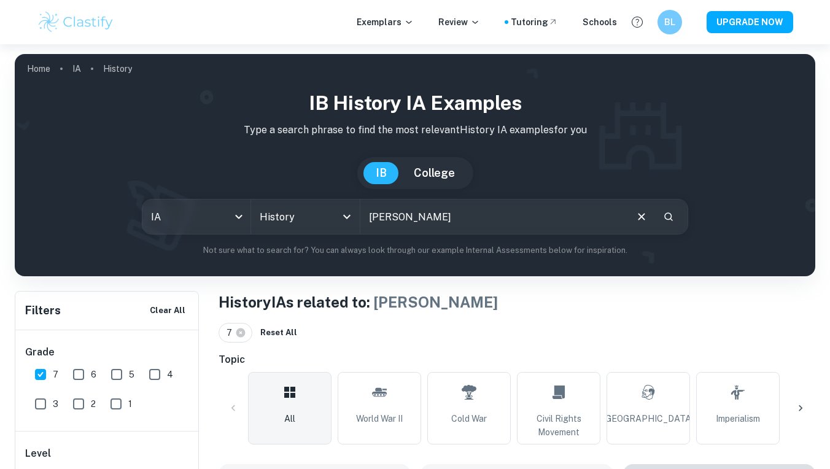
click at [372, 213] on input "isabel allende" at bounding box center [492, 217] width 265 height 34
type input "allende"
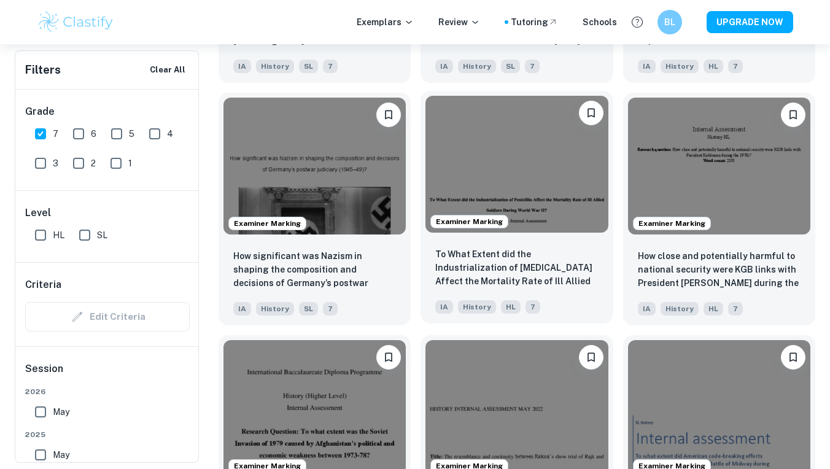
scroll to position [1352, 0]
